Goal: Find contact information: Find contact information

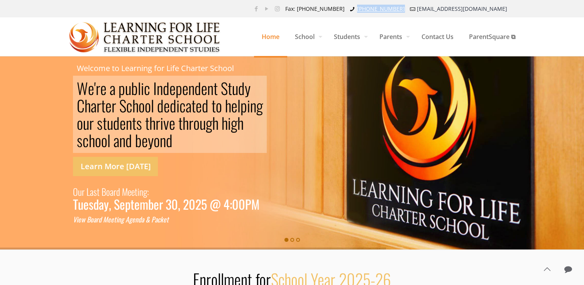
drag, startPoint x: 463, startPoint y: 7, endPoint x: 424, endPoint y: 10, distance: 38.8
click at [424, 10] on ul "Fax: [PHONE_NUMBER] [PHONE_NUMBER] [EMAIL_ADDRESS][DOMAIN_NAME]" at bounding box center [398, 8] width 234 height 17
copy link "[PHONE_NUMBER]"
click at [435, 37] on span "Contact Us" at bounding box center [437, 36] width 47 height 23
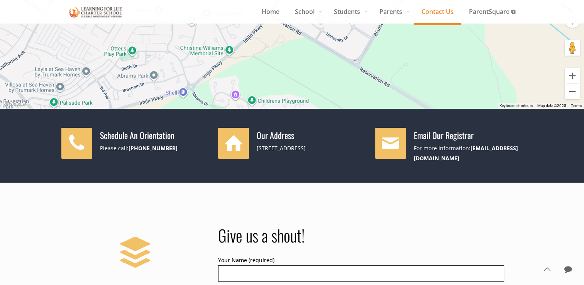
scroll to position [177, 0]
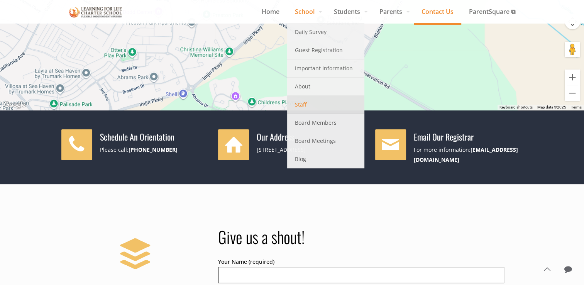
click at [301, 104] on span "Staff" at bounding box center [301, 105] width 12 height 10
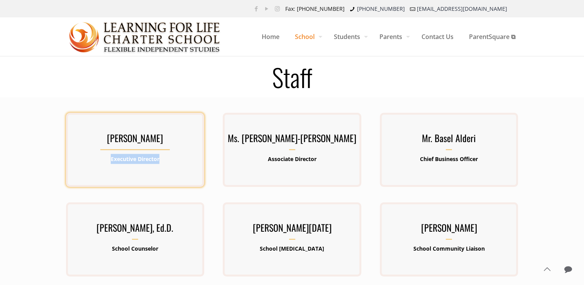
drag, startPoint x: 164, startPoint y: 160, endPoint x: 105, endPoint y: 158, distance: 59.5
click at [105, 158] on p "Executive Director" at bounding box center [135, 159] width 138 height 10
drag, startPoint x: 105, startPoint y: 158, endPoint x: 133, endPoint y: 156, distance: 27.9
copy b "Executive Director"
drag, startPoint x: 189, startPoint y: 136, endPoint x: 96, endPoint y: 135, distance: 92.2
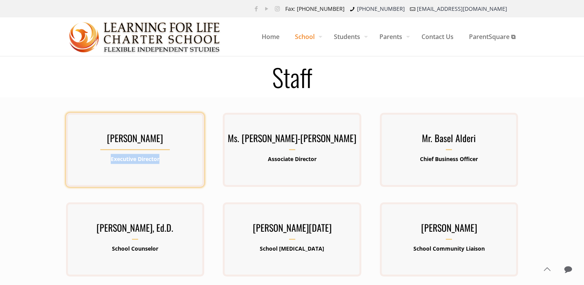
click at [96, 135] on h3 "[PERSON_NAME]" at bounding box center [135, 140] width 138 height 20
copy h3 "Kenneth Lawrence-Emanuel"
click at [177, 138] on h3 "Mr. Kenneth Lawrence-Emanuel" at bounding box center [135, 140] width 138 height 20
click at [177, 138] on h3 "[PERSON_NAME]" at bounding box center [135, 140] width 138 height 20
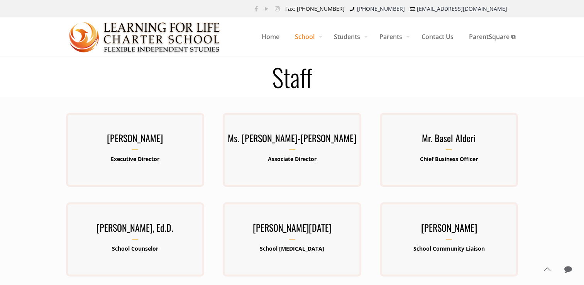
drag, startPoint x: 177, startPoint y: 138, endPoint x: 237, endPoint y: 84, distance: 79.8
click at [237, 84] on h1 "Staff" at bounding box center [292, 76] width 471 height 25
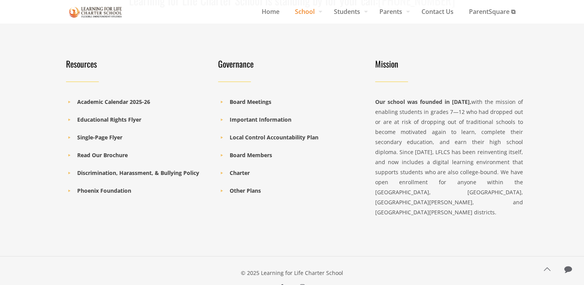
scroll to position [597, 0]
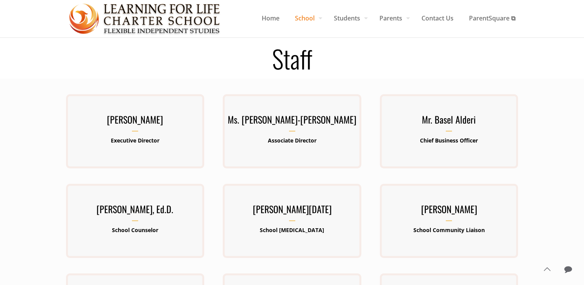
scroll to position [18, 0]
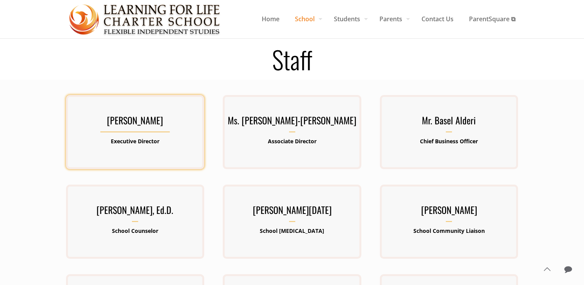
click at [127, 124] on h3 "[PERSON_NAME]" at bounding box center [135, 122] width 138 height 20
click at [127, 124] on h3 "Mr. Kenneth Lawrence-Emanuel" at bounding box center [135, 122] width 138 height 20
drag, startPoint x: 127, startPoint y: 124, endPoint x: 150, endPoint y: 151, distance: 35.3
click at [150, 151] on div "Mr. Kenneth Lawrence-Emanuel Executive Director Kenneth Lawrence-Emanuel has be…" at bounding box center [135, 132] width 138 height 40
click at [148, 144] on p "Executive Director" at bounding box center [135, 141] width 138 height 10
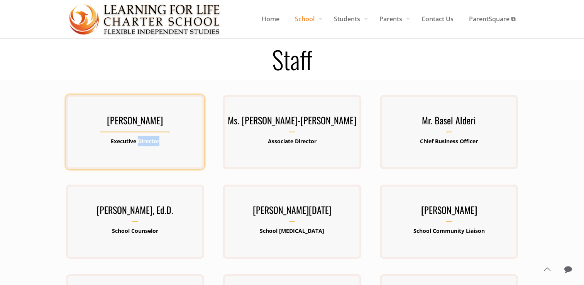
click at [148, 144] on p "Executive Director" at bounding box center [135, 141] width 138 height 10
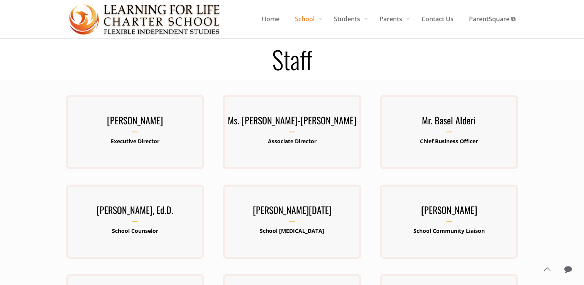
drag, startPoint x: 148, startPoint y: 144, endPoint x: 217, endPoint y: 151, distance: 69.8
click at [217, 151] on div "Ms. Barbara Lawrence-Emanuel Associate Director" at bounding box center [291, 139] width 157 height 89
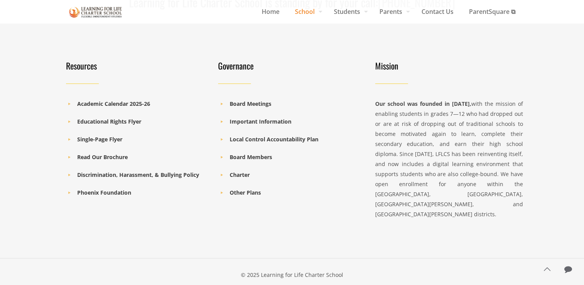
scroll to position [604, 0]
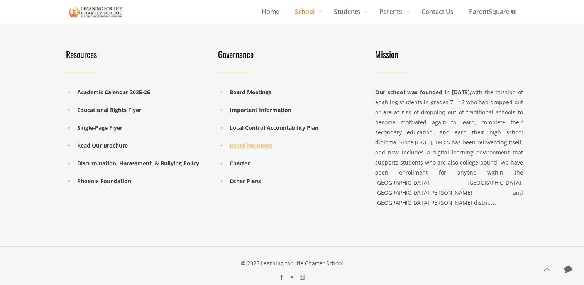
click at [237, 143] on b "Board Members" at bounding box center [251, 145] width 42 height 7
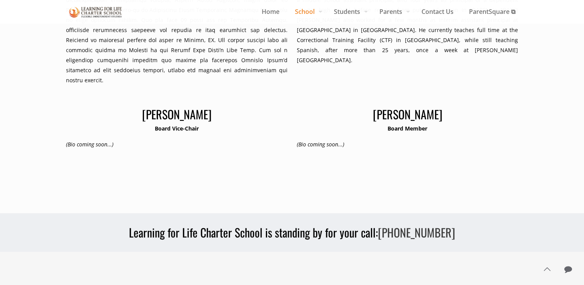
scroll to position [491, 0]
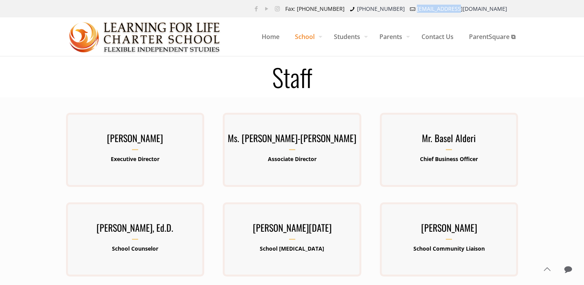
drag, startPoint x: 509, startPoint y: 8, endPoint x: 472, endPoint y: 10, distance: 37.1
click at [472, 10] on ul "Fax: [PHONE_NUMBER] [PHONE_NUMBER] [EMAIL_ADDRESS][DOMAIN_NAME]" at bounding box center [398, 8] width 234 height 17
copy link "[EMAIL_ADDRESS][DOMAIN_NAME]"
click at [405, 17] on li "[PHONE_NUMBER]" at bounding box center [376, 8] width 56 height 17
drag, startPoint x: 458, startPoint y: 10, endPoint x: 422, endPoint y: 10, distance: 36.3
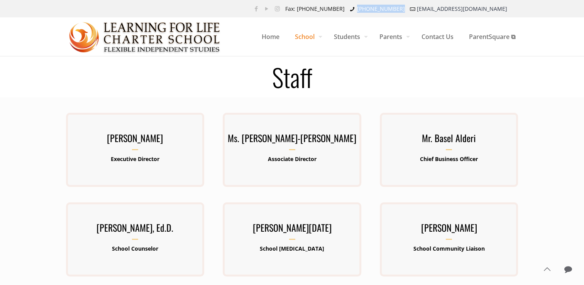
click at [422, 10] on ul "Fax: [PHONE_NUMBER] [PHONE_NUMBER] [EMAIL_ADDRESS][DOMAIN_NAME]" at bounding box center [398, 8] width 234 height 17
copy link "[PHONE_NUMBER]"
